Goal: Task Accomplishment & Management: Use online tool/utility

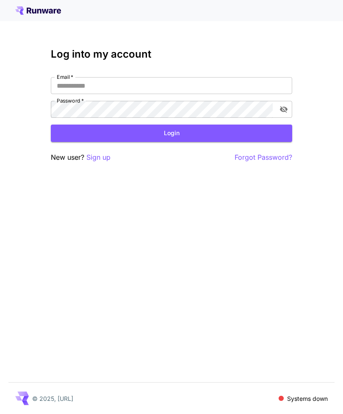
click at [106, 158] on p "Sign up" at bounding box center [98, 157] width 24 height 11
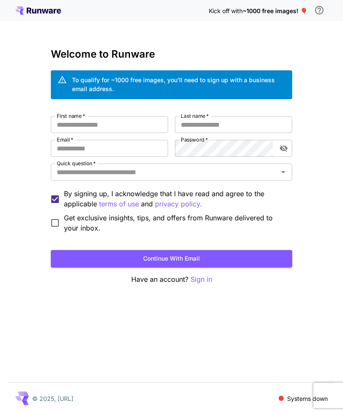
click at [239, 257] on button "Continue with email" at bounding box center [171, 258] width 241 height 17
click at [139, 128] on input "First name   *" at bounding box center [109, 124] width 117 height 17
type input "*"
type input "********"
click at [232, 126] on input "Last name   *" at bounding box center [233, 124] width 117 height 17
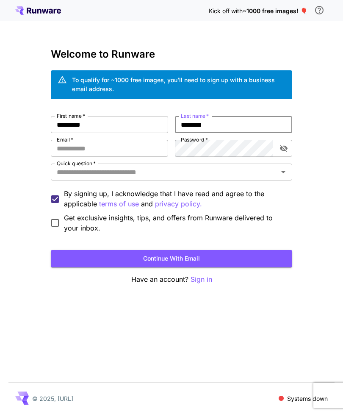
type input "********"
click at [132, 149] on input "Email   *" at bounding box center [109, 148] width 117 height 17
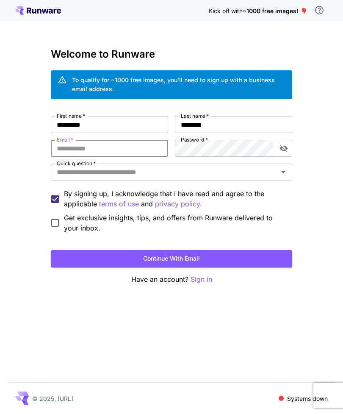
type input "**********"
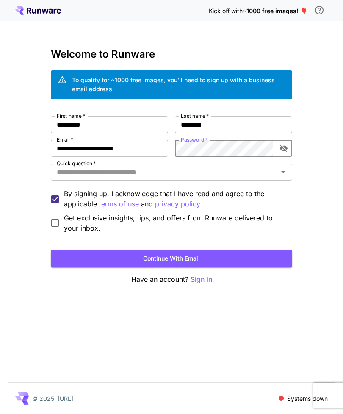
click at [271, 174] on input "Quick question   *" at bounding box center [164, 172] width 222 height 12
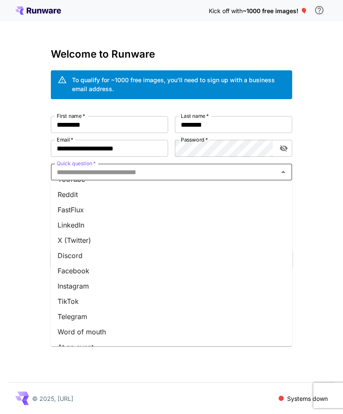
scroll to position [32, 0]
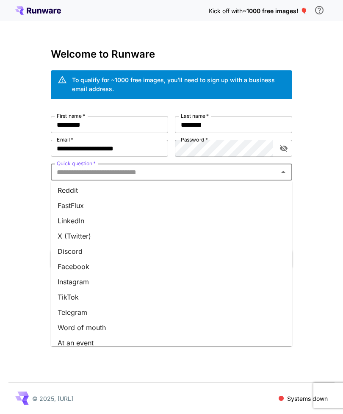
click at [89, 236] on li "X (Twitter)" at bounding box center [171, 235] width 241 height 15
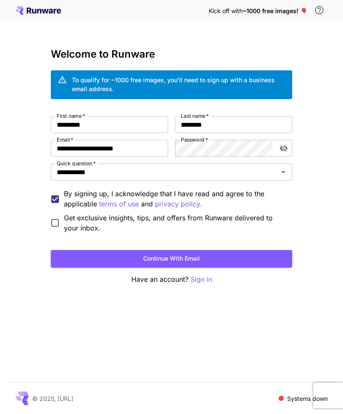
click at [232, 250] on button "Continue with email" at bounding box center [171, 258] width 241 height 17
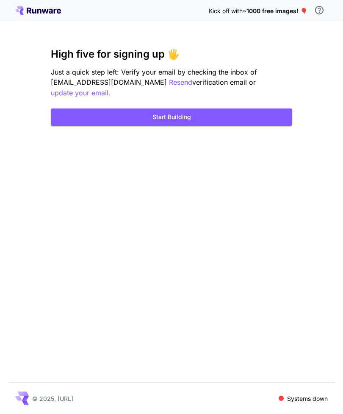
click at [266, 108] on button "Start Building" at bounding box center [171, 116] width 241 height 17
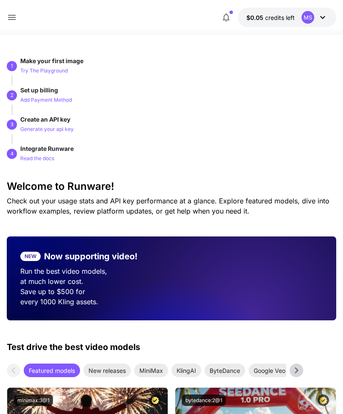
click at [323, 19] on icon at bounding box center [322, 17] width 5 height 3
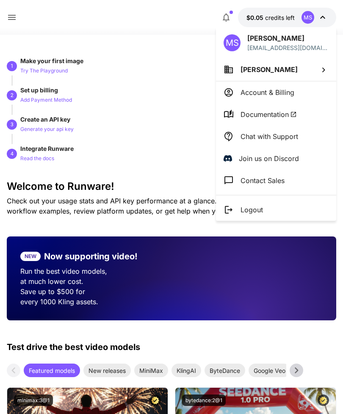
click at [316, 66] on li "[PERSON_NAME]" at bounding box center [276, 69] width 120 height 23
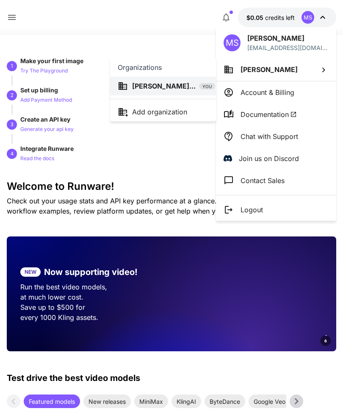
click at [317, 70] on div at bounding box center [171, 207] width 343 height 414
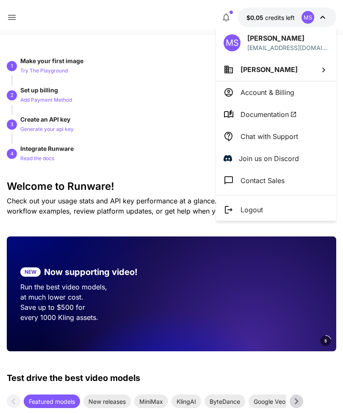
click at [326, 65] on icon at bounding box center [323, 70] width 10 height 10
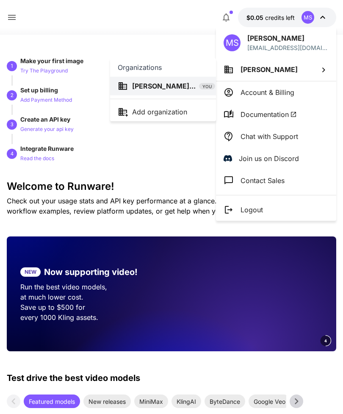
click at [315, 69] on div at bounding box center [171, 207] width 343 height 414
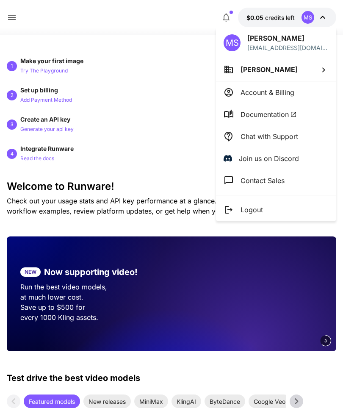
click at [336, 17] on div at bounding box center [171, 207] width 343 height 414
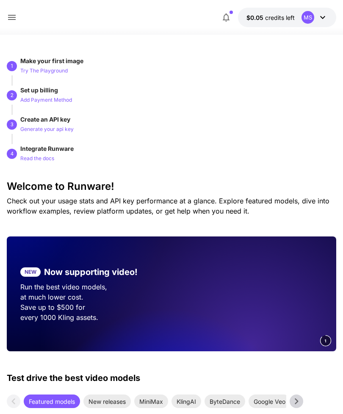
click at [14, 14] on icon at bounding box center [12, 17] width 10 height 10
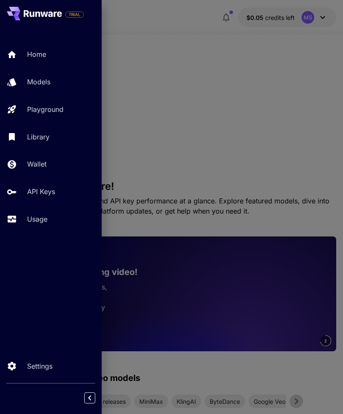
click at [37, 162] on p "Wallet" at bounding box center [36, 164] width 19 height 10
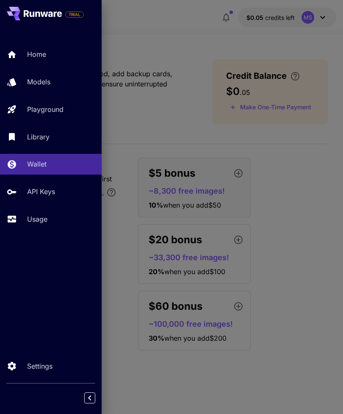
click at [308, 244] on div at bounding box center [171, 207] width 343 height 414
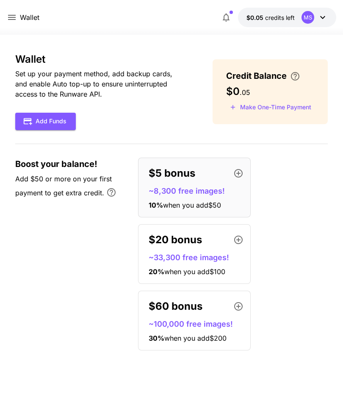
click at [318, 16] on icon at bounding box center [323, 17] width 10 height 10
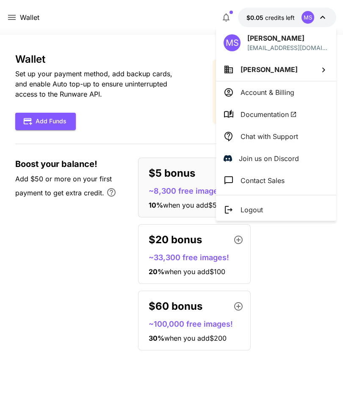
click at [318, 17] on div at bounding box center [171, 207] width 343 height 414
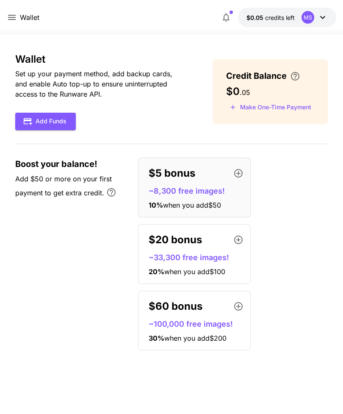
click at [318, 16] on icon at bounding box center [323, 17] width 10 height 10
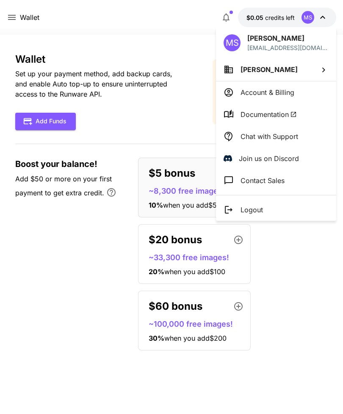
click at [276, 93] on p "Account & Billing" at bounding box center [268, 92] width 54 height 10
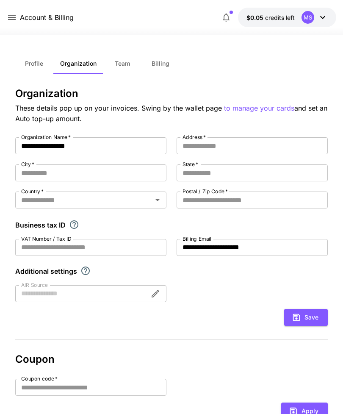
click at [40, 64] on span "Profile" at bounding box center [34, 64] width 18 height 8
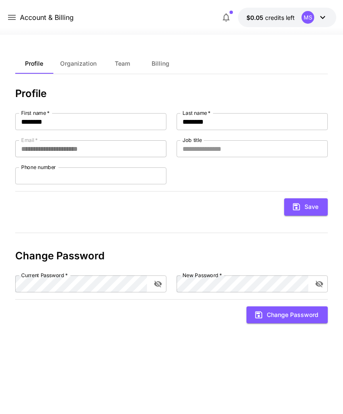
click at [131, 64] on button "Team" at bounding box center [122, 63] width 38 height 20
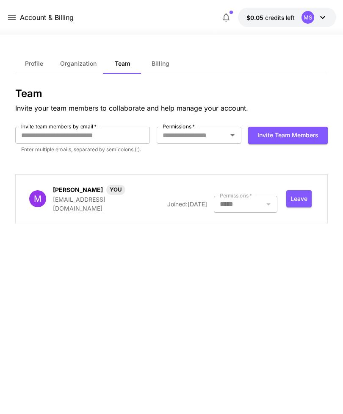
click at [162, 64] on span "Billing" at bounding box center [161, 64] width 18 height 8
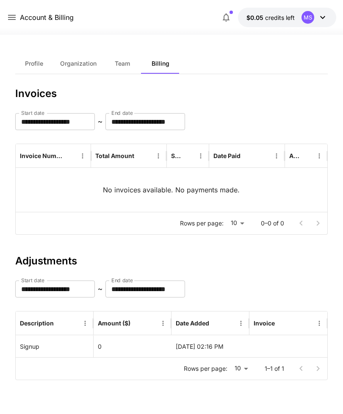
click at [230, 18] on icon "button" at bounding box center [226, 17] width 10 height 10
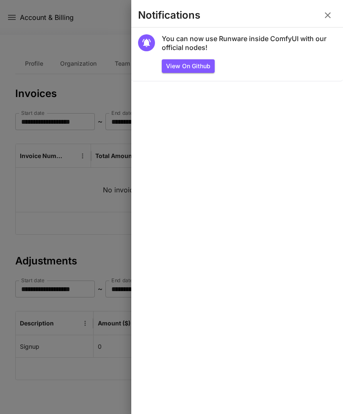
click at [330, 15] on icon "button" at bounding box center [328, 15] width 10 height 10
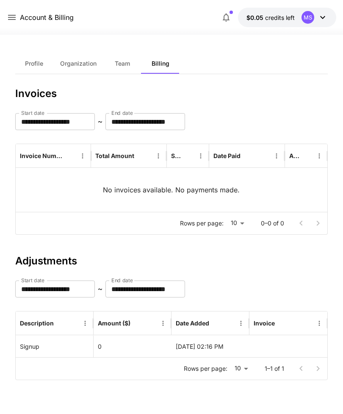
click at [14, 19] on icon at bounding box center [12, 17] width 10 height 10
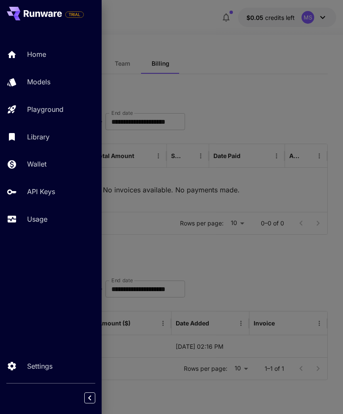
click at [56, 137] on div "Library" at bounding box center [61, 137] width 68 height 10
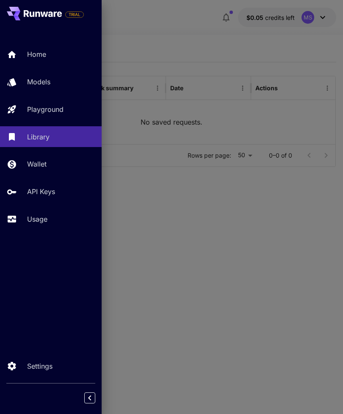
click at [254, 247] on div at bounding box center [171, 207] width 343 height 414
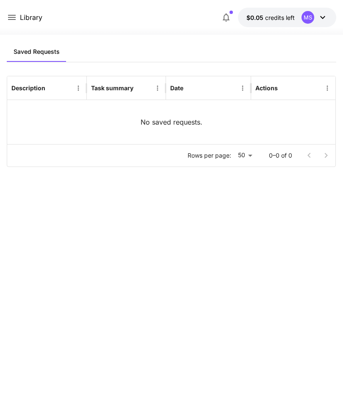
click at [12, 16] on icon at bounding box center [12, 17] width 8 height 5
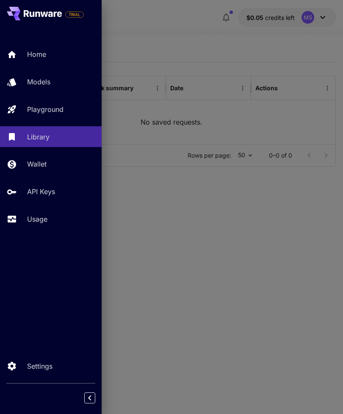
click at [60, 216] on div "Usage" at bounding box center [61, 219] width 68 height 10
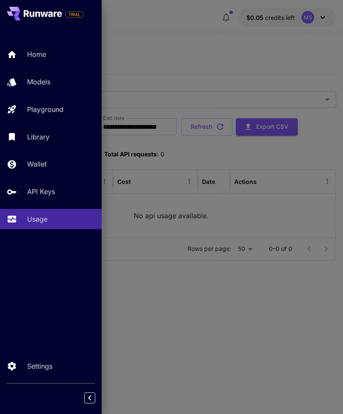
click at [56, 191] on div "API Keys" at bounding box center [61, 191] width 68 height 10
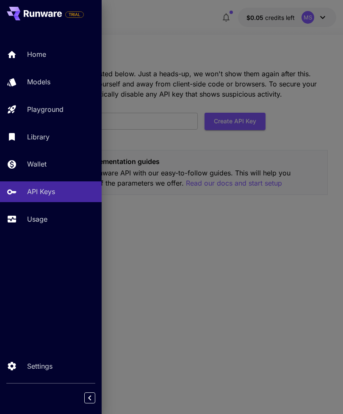
click at [35, 371] on p "Settings" at bounding box center [39, 366] width 25 height 10
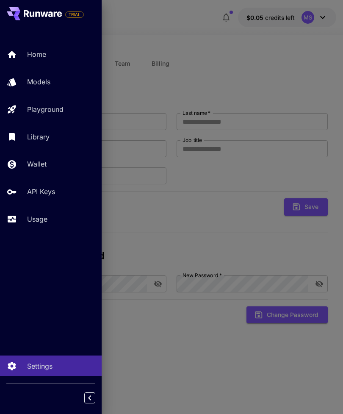
type input "********"
type input "**********"
click at [199, 341] on div at bounding box center [171, 207] width 343 height 414
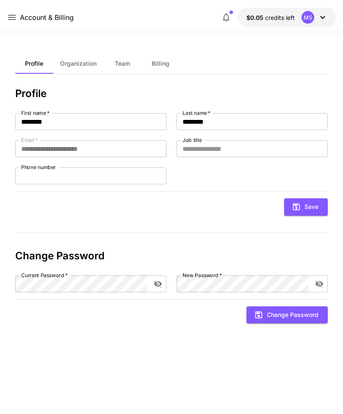
click at [12, 22] on icon at bounding box center [12, 17] width 10 height 10
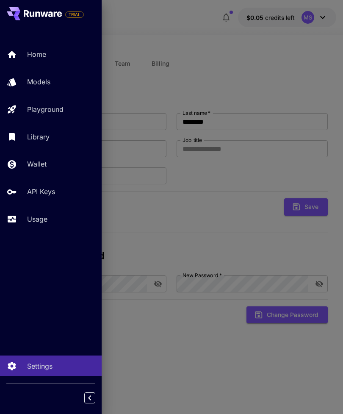
click at [47, 371] on p "Settings" at bounding box center [39, 366] width 25 height 10
click at [51, 75] on link "Models" at bounding box center [51, 82] width 102 height 21
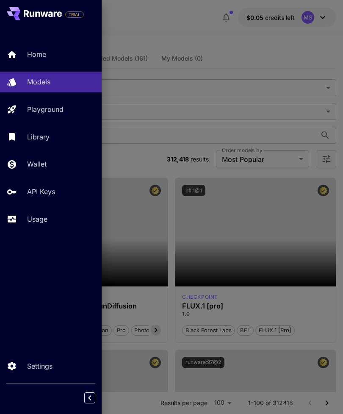
click at [186, 37] on div at bounding box center [171, 207] width 343 height 414
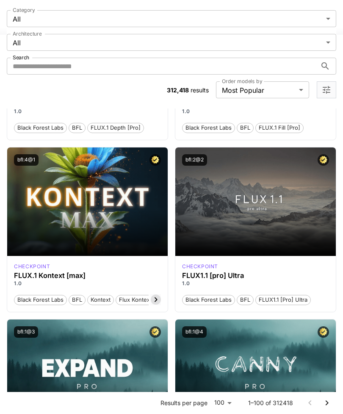
scroll to position [711, 0]
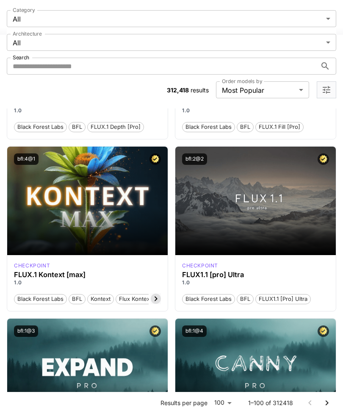
click at [279, 199] on span "Launch in Playground" at bounding box center [251, 200] width 64 height 7
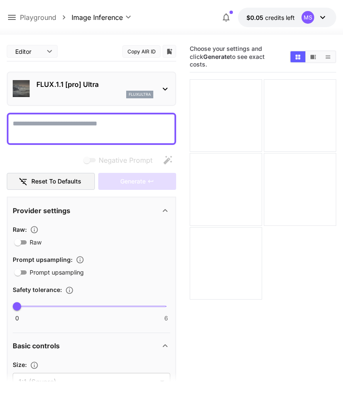
click at [48, 53] on body "**********" at bounding box center [171, 240] width 343 height 481
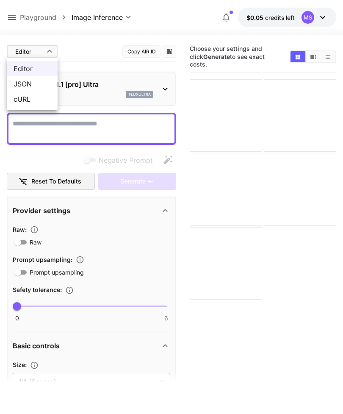
click at [56, 52] on div at bounding box center [171, 207] width 343 height 414
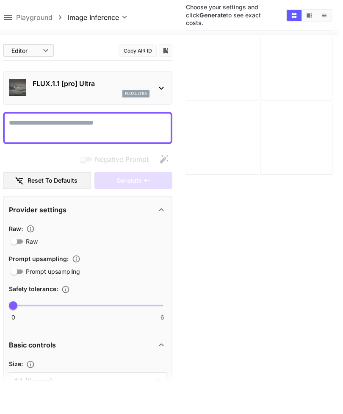
scroll to position [50, 0]
